Goal: Transaction & Acquisition: Purchase product/service

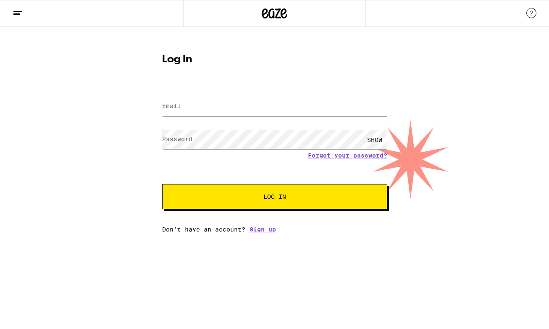
type input "[EMAIL_ADDRESS][DOMAIN_NAME]"
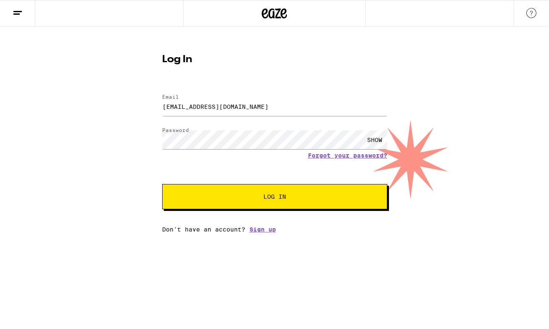
click at [275, 194] on span "Log In" at bounding box center [274, 197] width 23 height 6
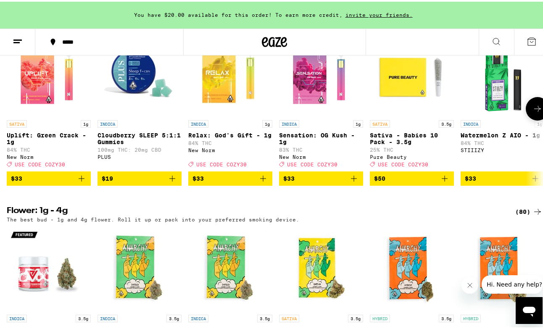
scroll to position [719, 0]
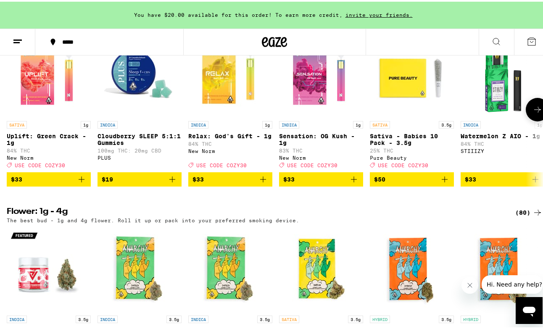
click at [37, 99] on img "Open page for Uplift: Green Crack - 1g from New Norm" at bounding box center [49, 73] width 84 height 84
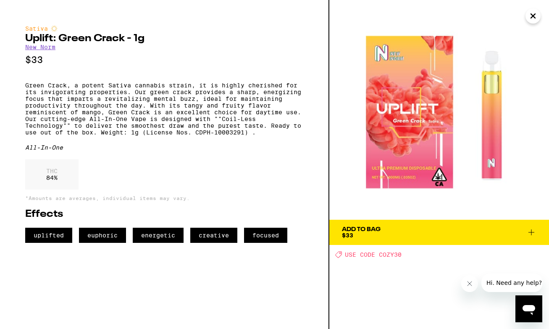
click at [532, 236] on icon at bounding box center [532, 232] width 10 height 10
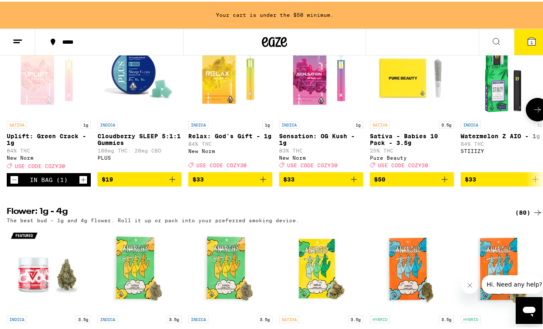
click at [83, 183] on icon "Increment" at bounding box center [83, 178] width 8 height 10
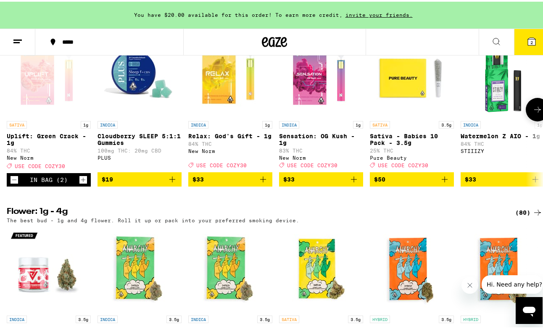
click at [534, 111] on icon at bounding box center [537, 108] width 7 height 6
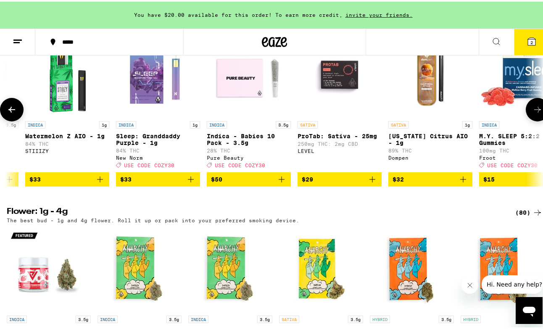
scroll to position [0, 438]
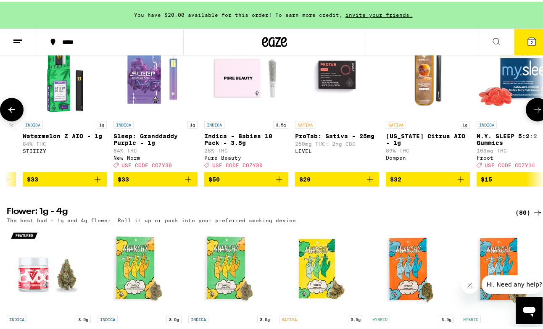
click at [186, 183] on icon "Add to bag" at bounding box center [188, 178] width 10 height 10
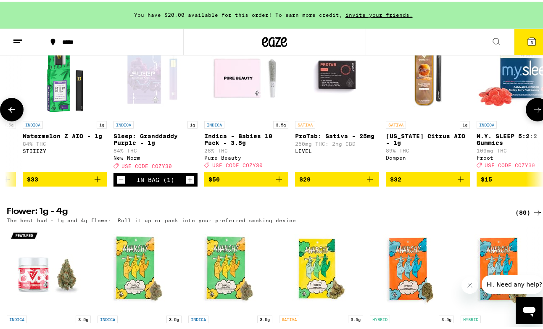
click at [190, 183] on icon "Increment" at bounding box center [190, 178] width 8 height 10
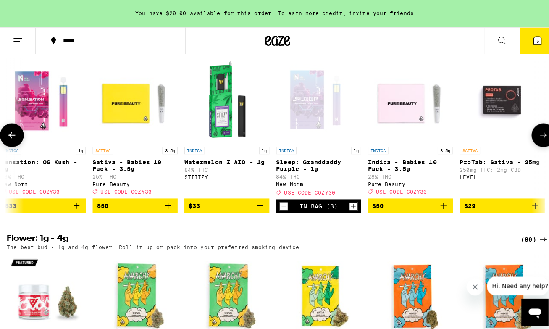
scroll to position [0, 279]
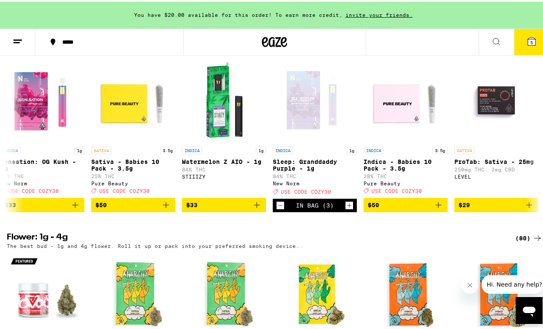
click at [530, 39] on span "5" at bounding box center [531, 40] width 3 height 5
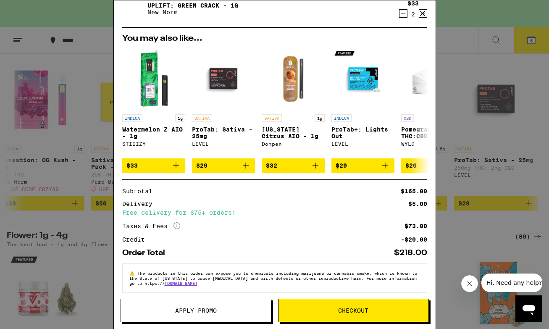
scroll to position [90, 0]
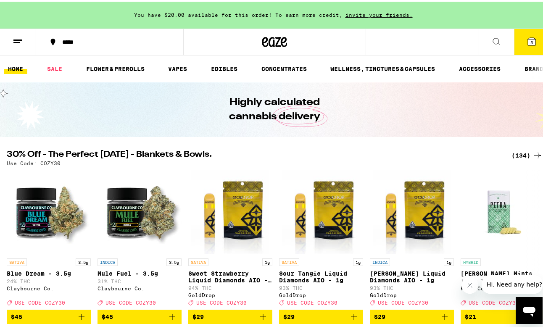
click at [530, 42] on span "5" at bounding box center [531, 40] width 3 height 5
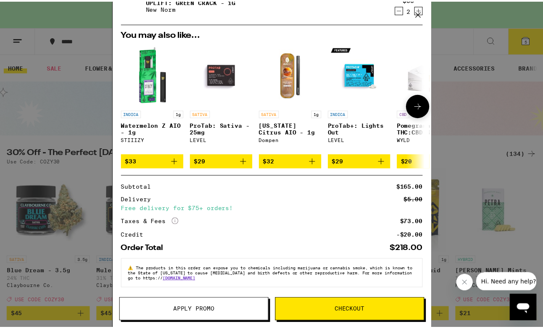
scroll to position [98, 0]
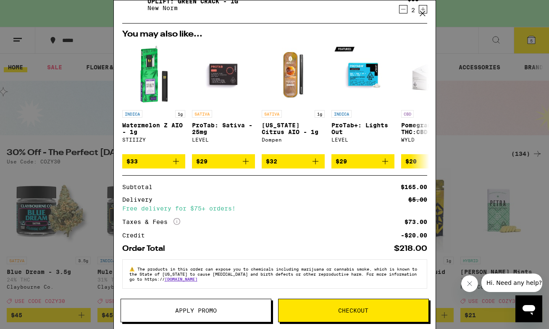
click at [345, 312] on span "Checkout" at bounding box center [353, 311] width 30 height 6
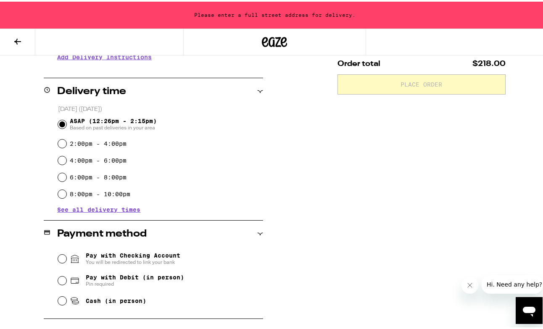
scroll to position [186, 0]
click at [346, 177] on div "Subtotal $165.00 Delivery $5.00 Free delivery for $75+ orders! Taxes & Fees Mor…" at bounding box center [421, 174] width 168 height 462
